Goal: Find specific page/section: Find specific page/section

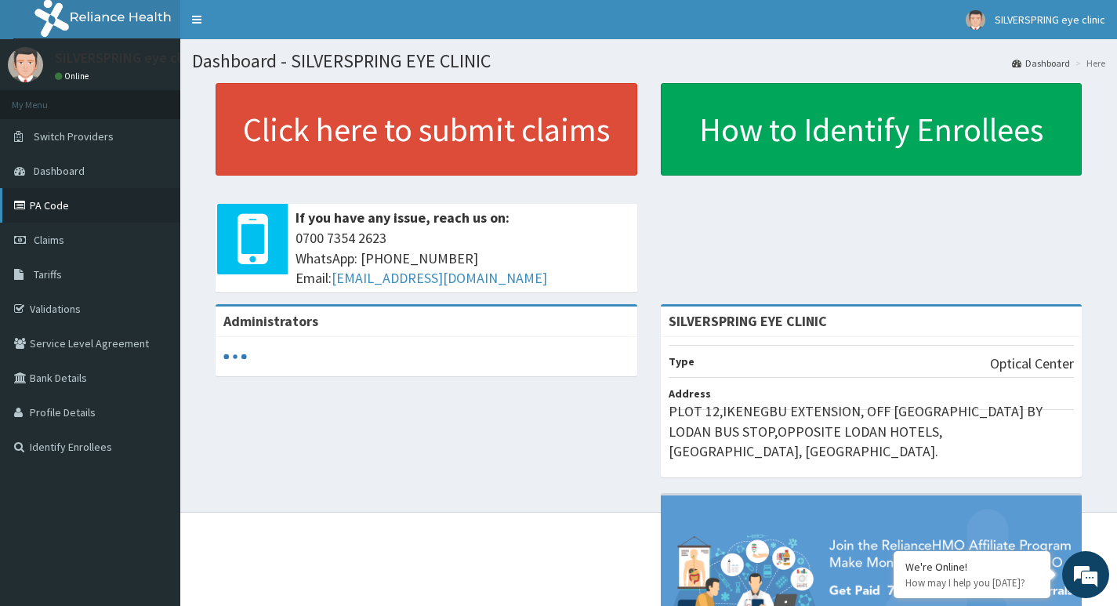
click at [53, 206] on link "PA Code" at bounding box center [90, 205] width 180 height 34
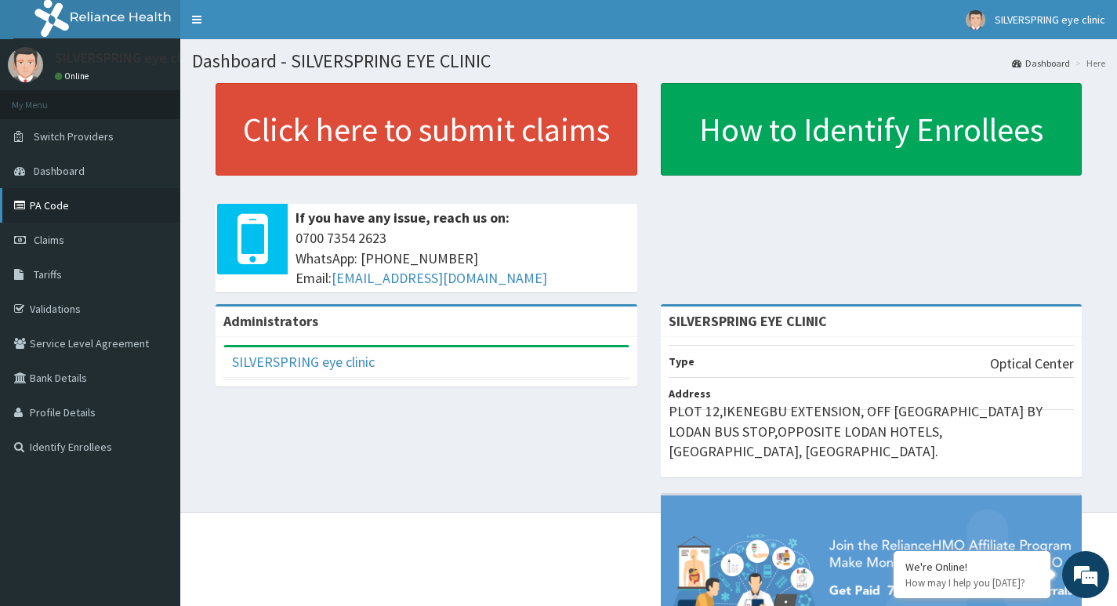
click at [42, 203] on link "PA Code" at bounding box center [90, 205] width 180 height 34
click at [57, 201] on link "PA Code" at bounding box center [90, 205] width 180 height 34
